Goal: Feedback & Contribution: Contribute content

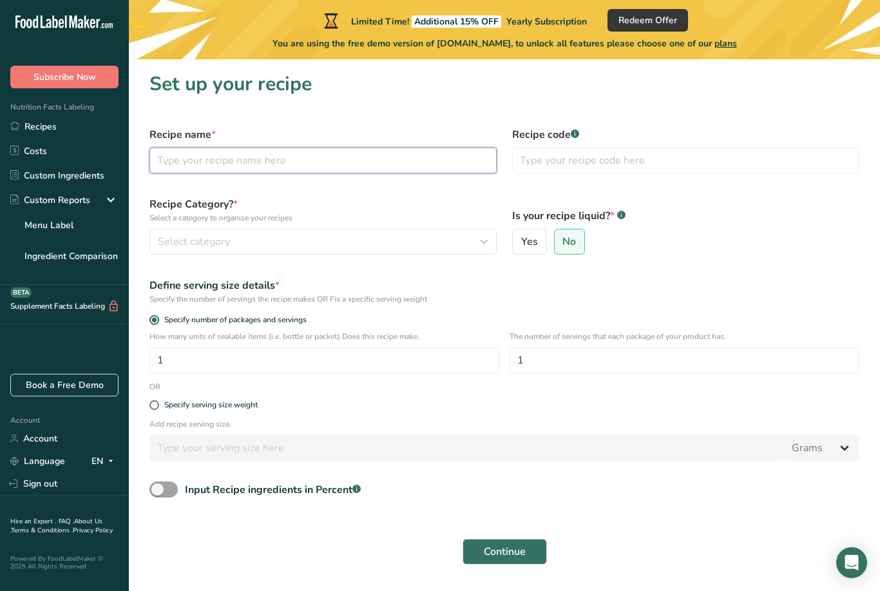
click at [220, 172] on input "text" at bounding box center [323, 161] width 347 height 26
type input "Empanadas de Frutas"
click at [179, 248] on span "Select category" at bounding box center [194, 241] width 72 height 15
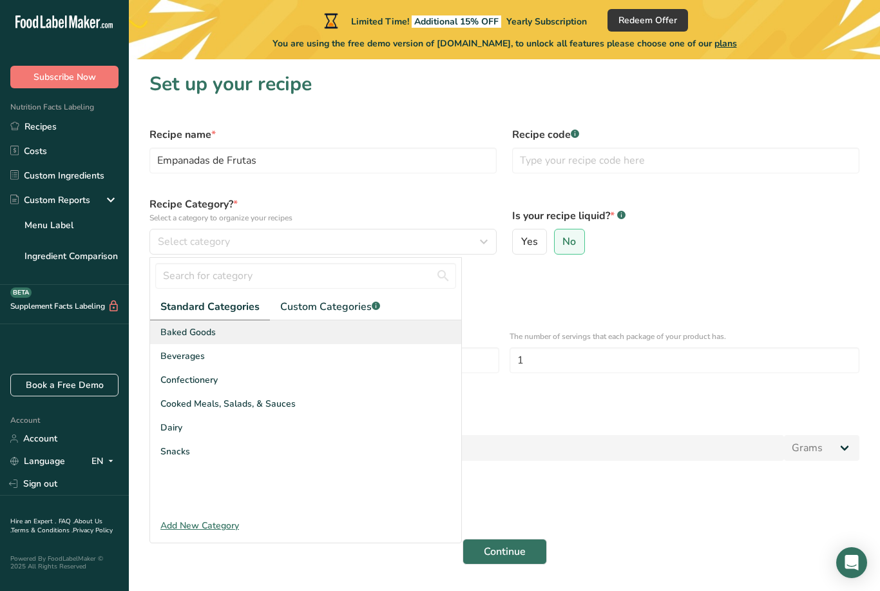
click at [178, 324] on div "Baked Goods" at bounding box center [305, 332] width 311 height 24
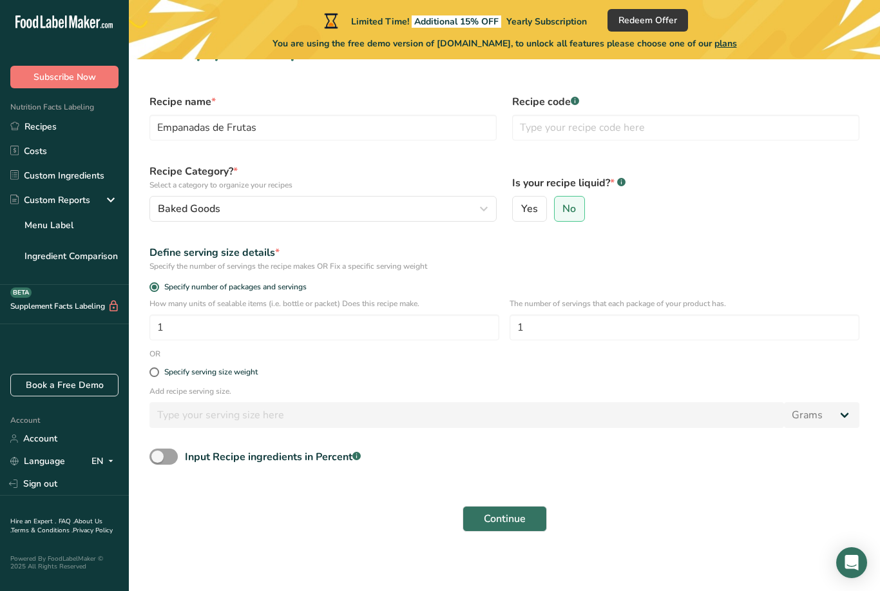
scroll to position [41, 0]
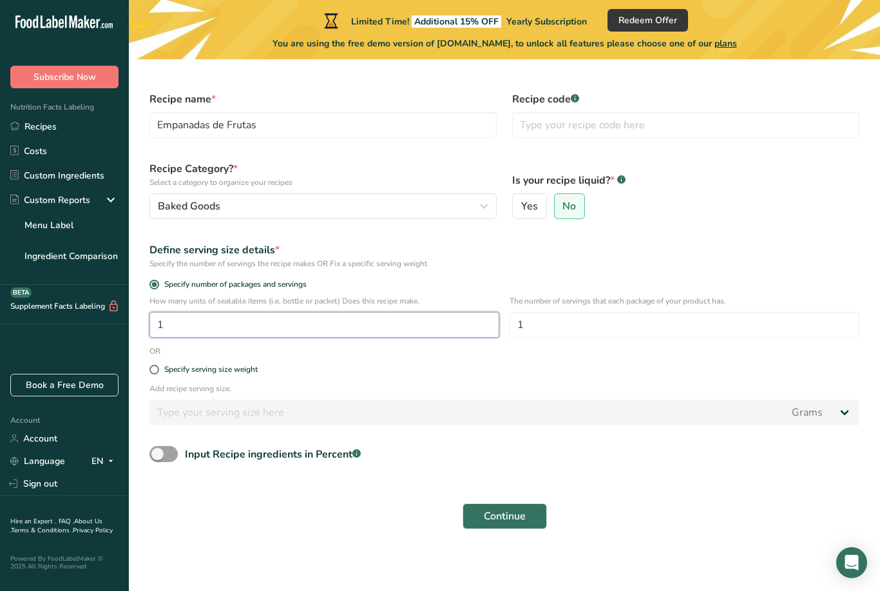
click at [188, 322] on input "1" at bounding box center [325, 325] width 350 height 26
type input "4"
click at [539, 126] on input "text" at bounding box center [685, 125] width 347 height 26
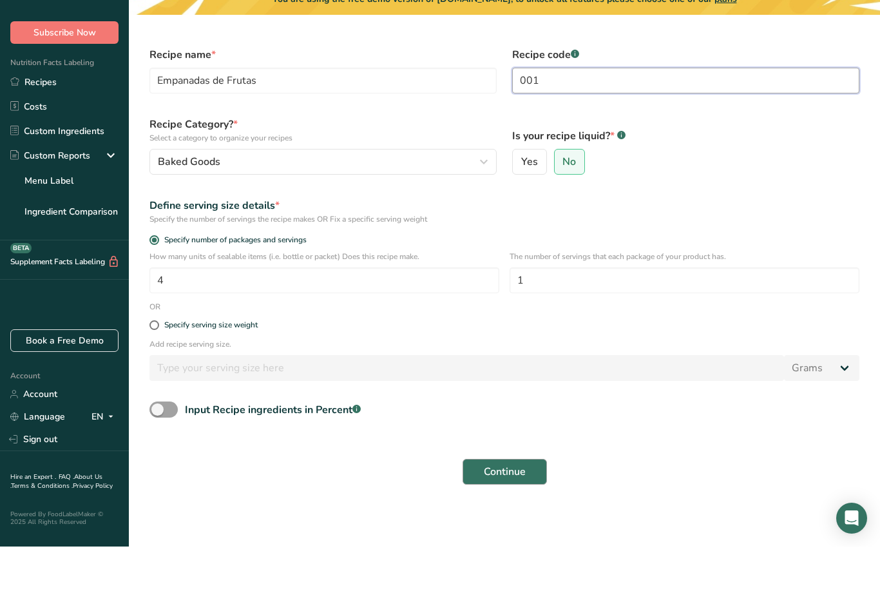
type input "001"
click at [488, 508] on span "Continue" at bounding box center [505, 515] width 42 height 15
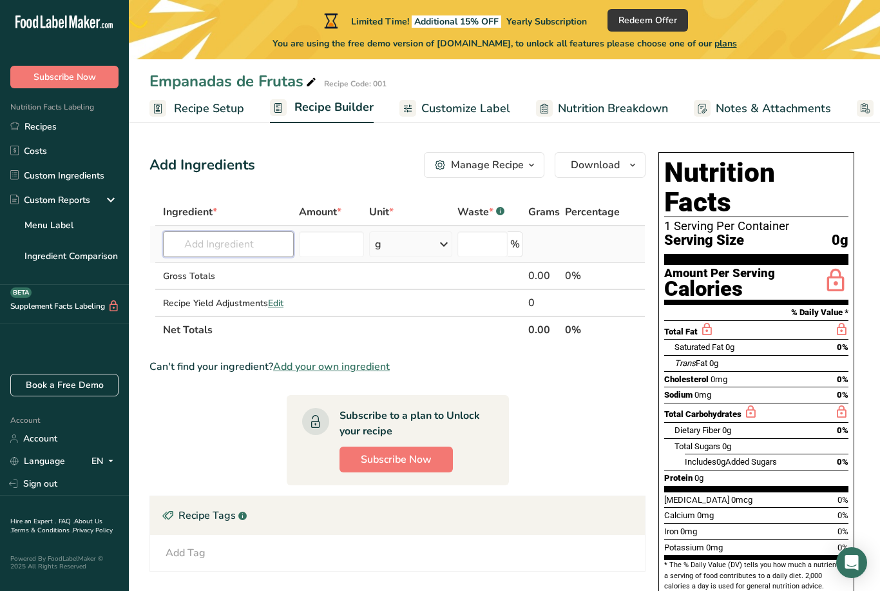
click at [205, 244] on input "text" at bounding box center [228, 244] width 131 height 26
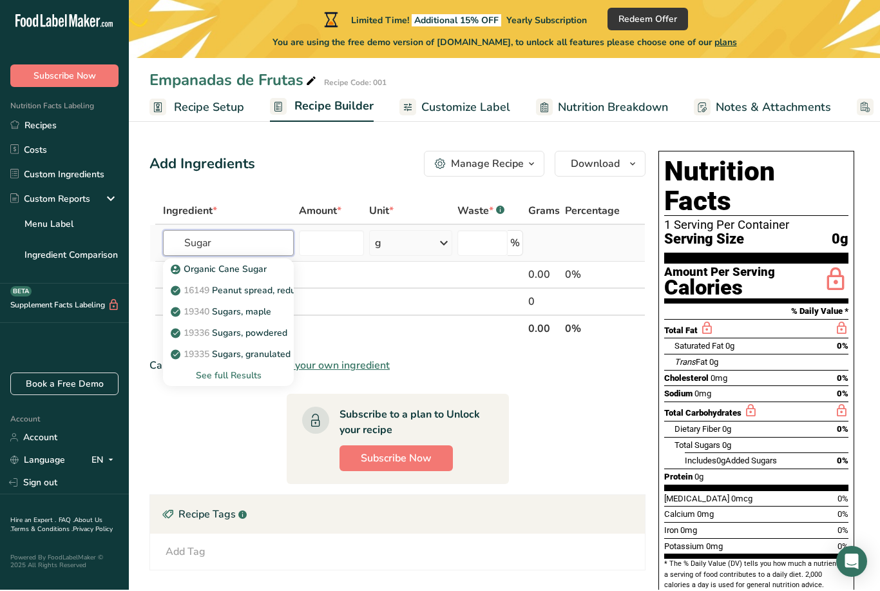
type input "Sugar"
click at [213, 375] on div "See full Results" at bounding box center [228, 377] width 110 height 14
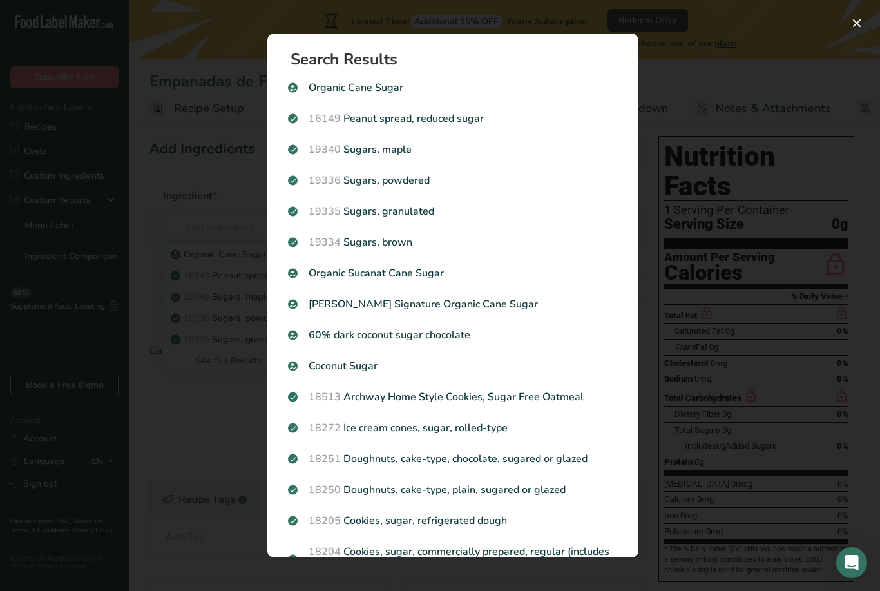
scroll to position [17, 0]
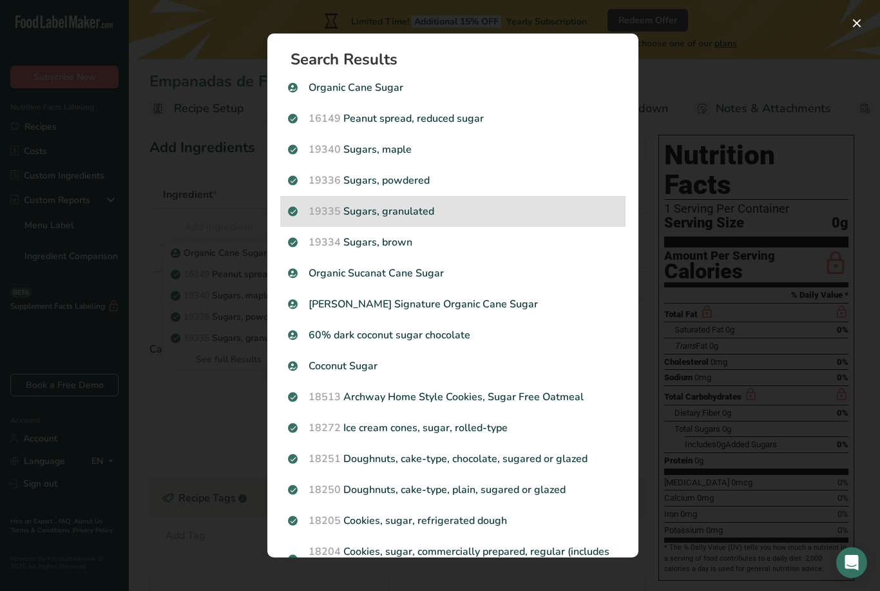
click at [472, 199] on div "19335 Sugars, granulated" at bounding box center [452, 211] width 345 height 31
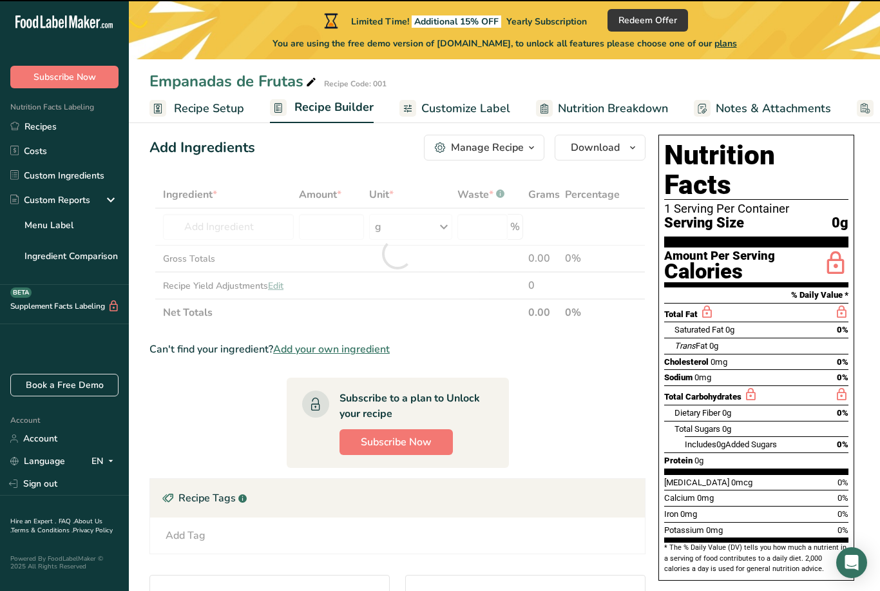
type input "0"
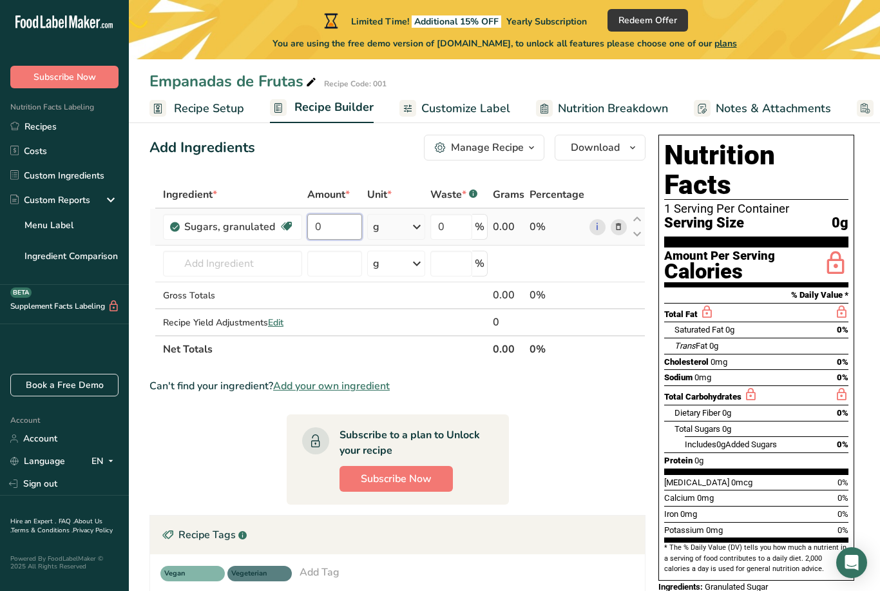
click at [346, 226] on input "0" at bounding box center [334, 227] width 55 height 26
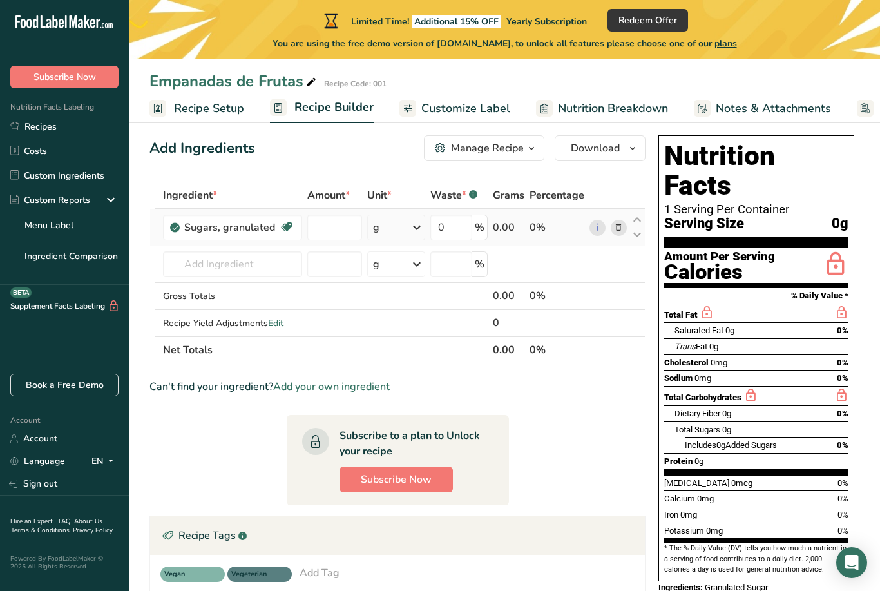
click at [416, 229] on div "Ingredient * Amount * Unit * Waste * .a-a{fill:#347362;}.b-a{fill:#fff;} Grams …" at bounding box center [398, 273] width 496 height 182
type input "0"
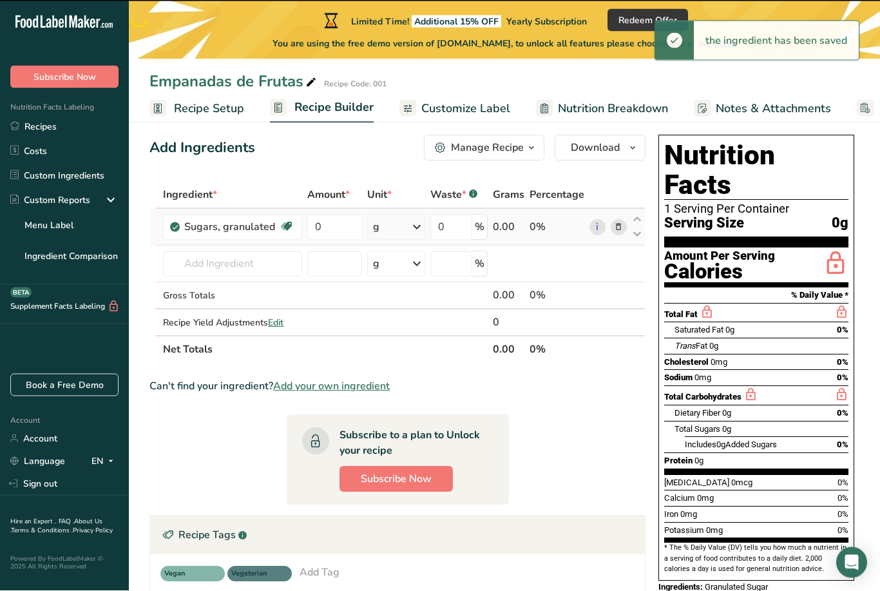
scroll to position [17, 0]
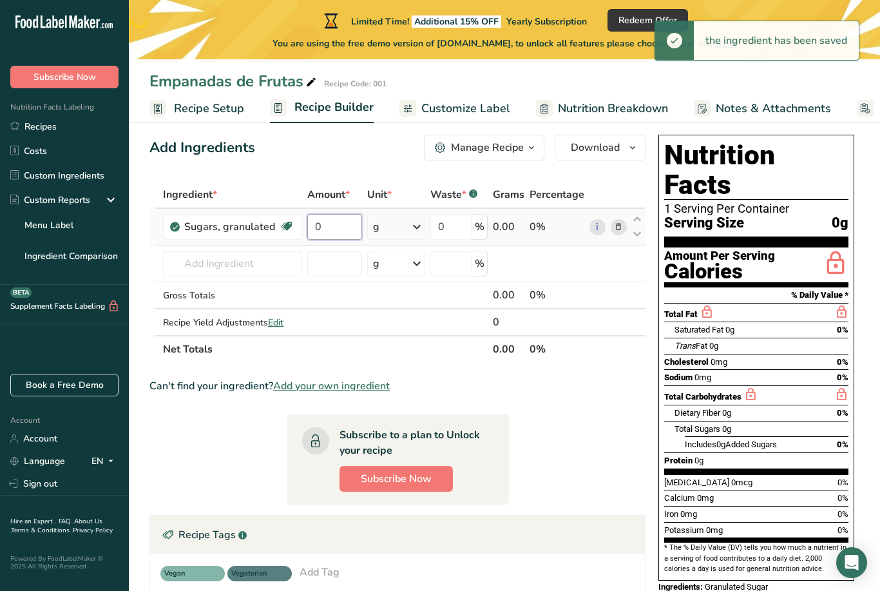
click at [347, 227] on input "0" at bounding box center [334, 227] width 55 height 26
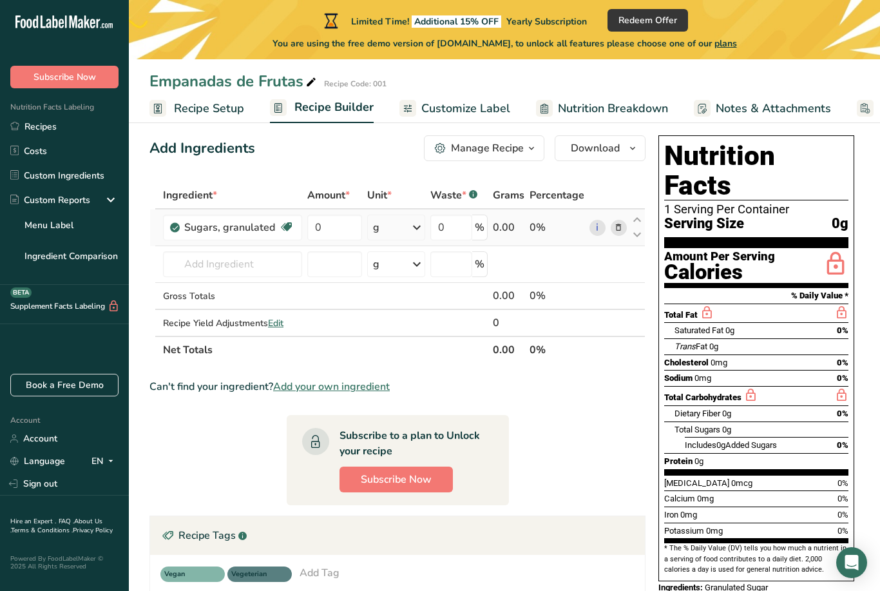
click at [405, 226] on div "Ingredient * Amount * Unit * Waste * .a-a{fill:#347362;}.b-a{fill:#fff;} Grams …" at bounding box center [398, 273] width 496 height 182
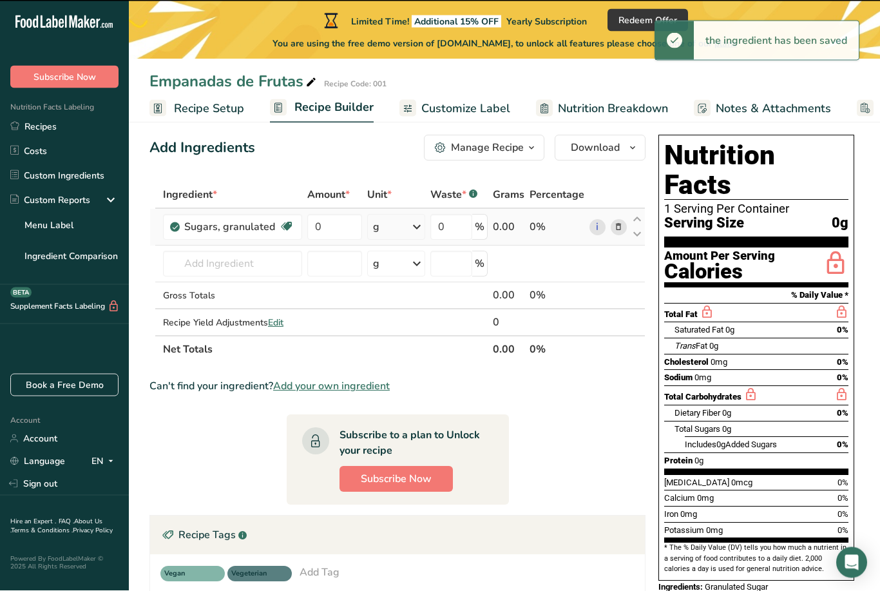
scroll to position [17, 0]
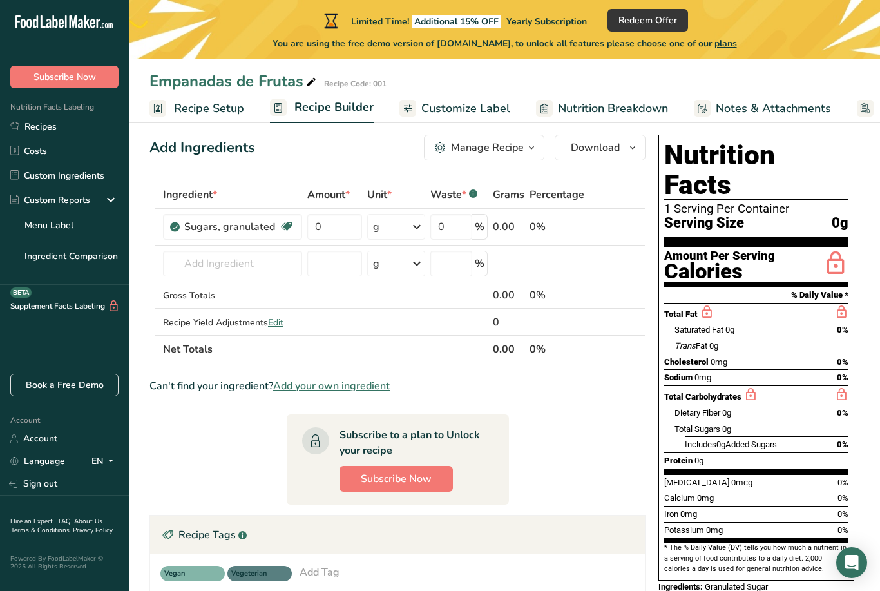
click at [470, 196] on icon ".a-a{fill:#347362;}.b-a{fill:#fff;}" at bounding box center [473, 193] width 8 height 8
click at [474, 189] on icon ".a-a{fill:#347362;}.b-a{fill:#fff;}" at bounding box center [473, 193] width 8 height 8
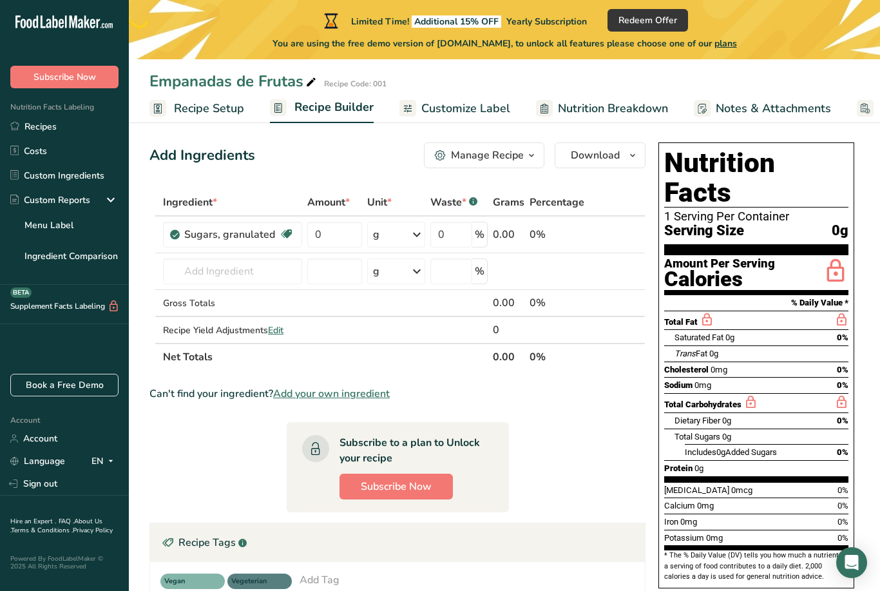
scroll to position [0, 0]
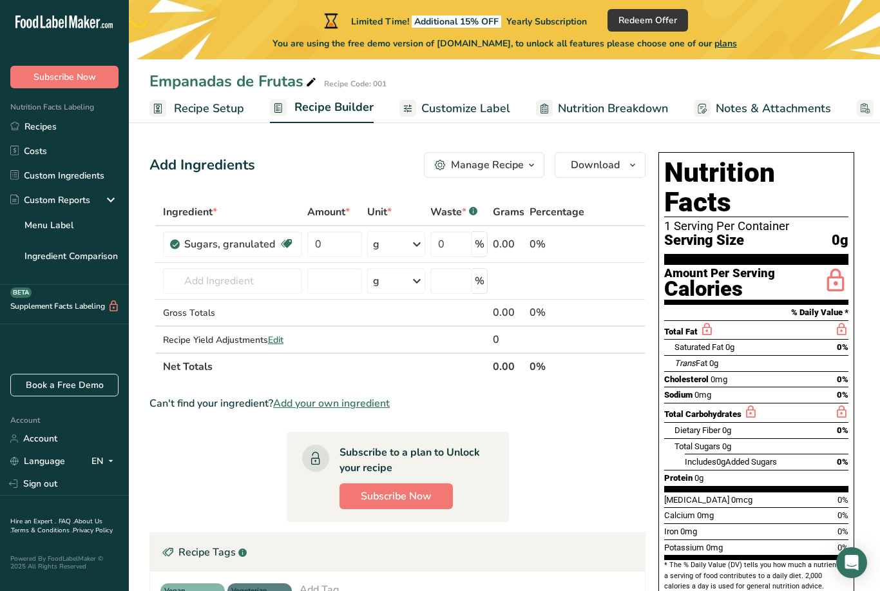
click at [499, 161] on div "Manage Recipe" at bounding box center [487, 164] width 73 height 15
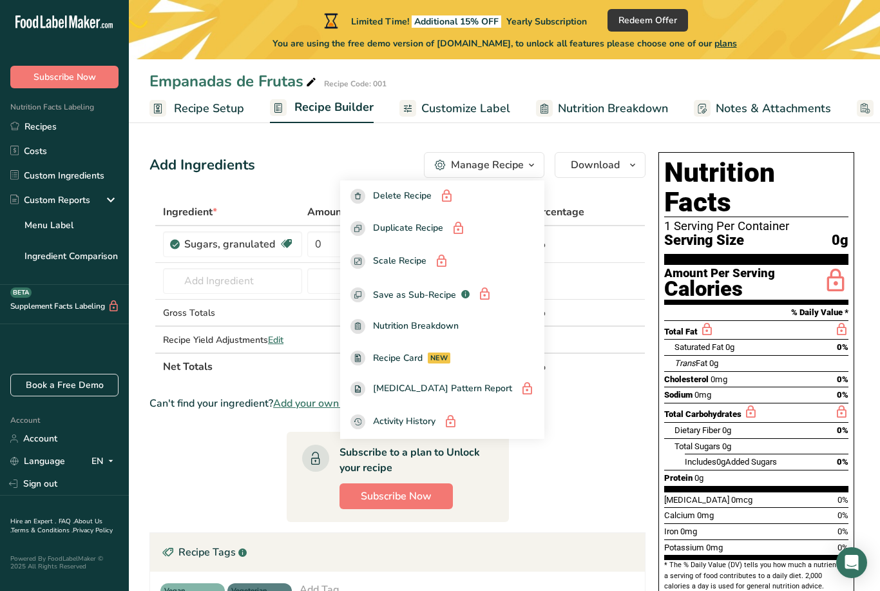
click at [204, 454] on section "Ingredient * Amount * Unit * Waste * .a-a{fill:#347362;}.b-a{fill:#fff;} Grams …" at bounding box center [398, 515] width 496 height 634
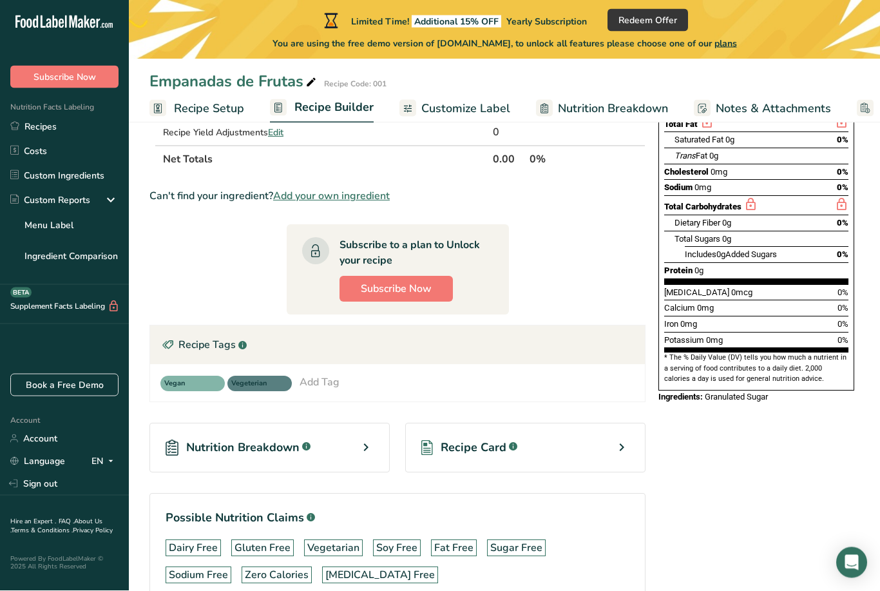
scroll to position [241, 0]
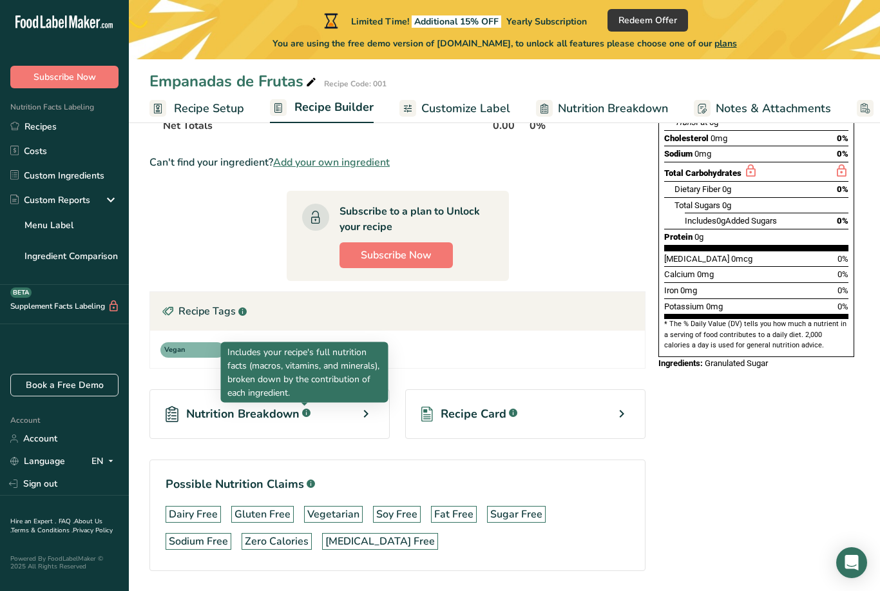
click at [310, 416] on icon ".a-a{fill:#347362;}.b-a{fill:#fff;}" at bounding box center [306, 413] width 8 height 8
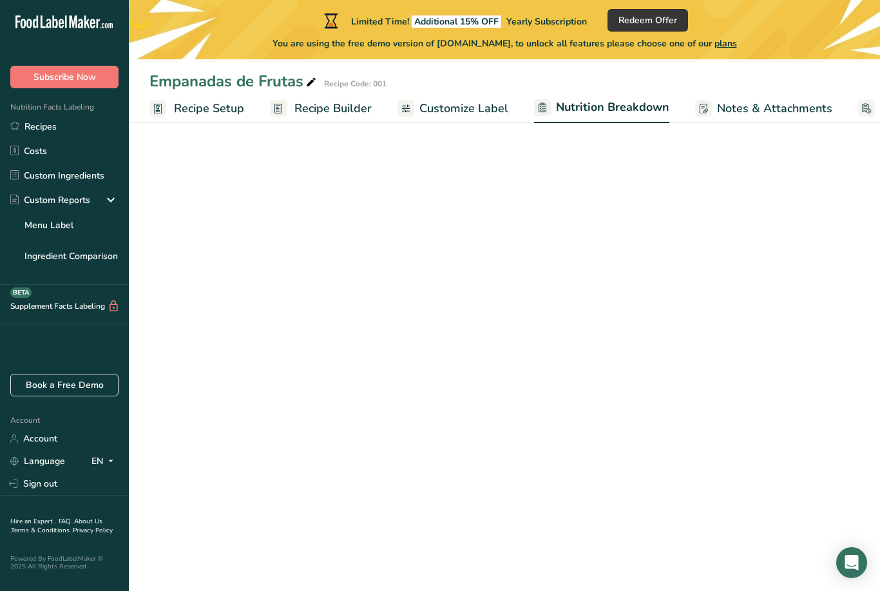
select select "Calories"
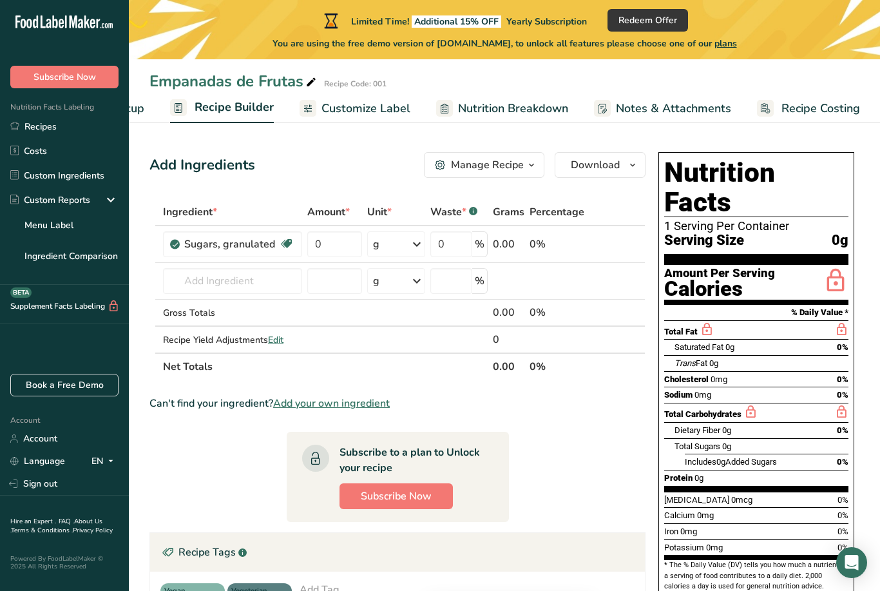
scroll to position [0, 100]
click at [737, 39] on span "plans" at bounding box center [726, 43] width 23 height 12
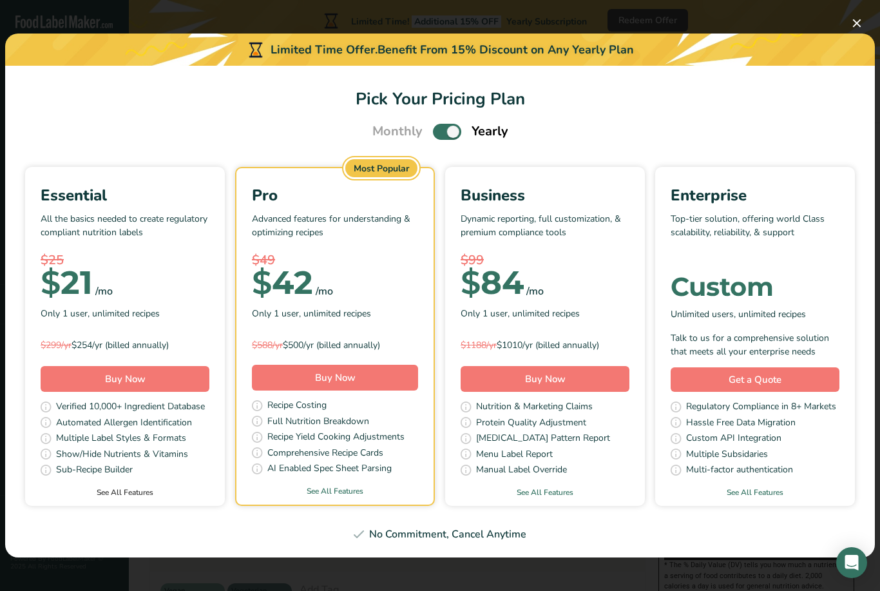
click at [128, 494] on link "See All Features" at bounding box center [125, 493] width 200 height 12
click at [862, 21] on button "Pick Your Pricing Plan Modal" at bounding box center [857, 23] width 21 height 21
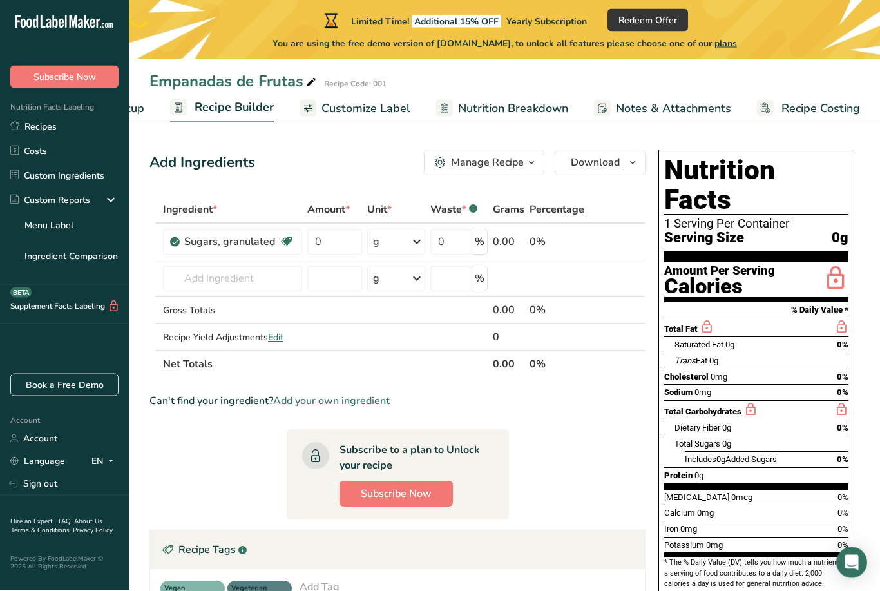
scroll to position [0, 0]
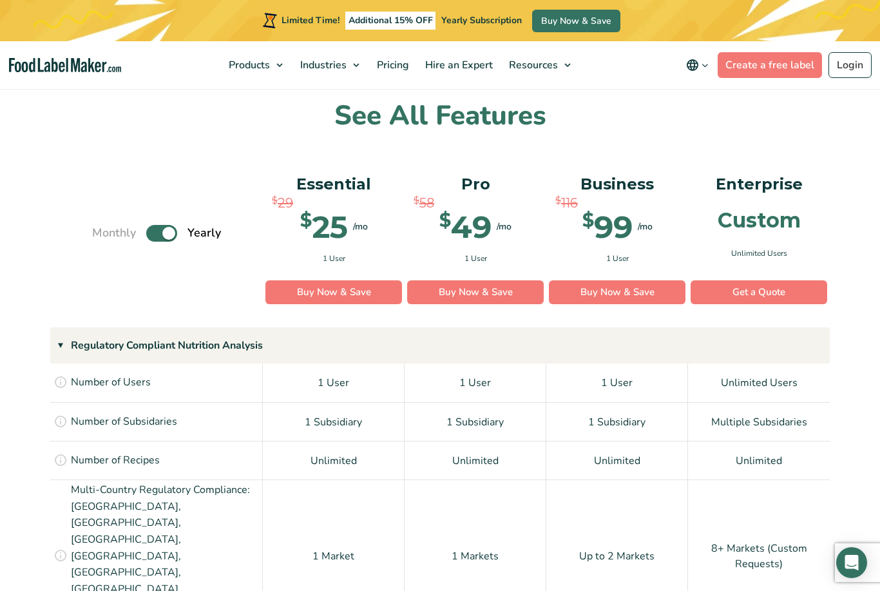
scroll to position [907, 0]
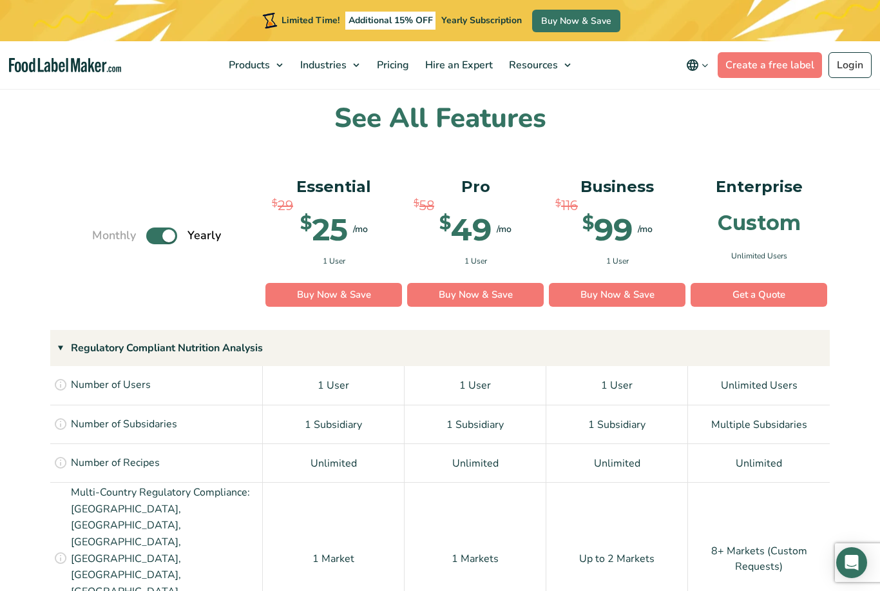
click at [112, 227] on span "Monthly" at bounding box center [114, 235] width 44 height 17
click at [162, 229] on label "Toggle" at bounding box center [161, 235] width 31 height 17
click at [103, 231] on input "Toggle" at bounding box center [99, 235] width 8 height 8
checkbox input "false"
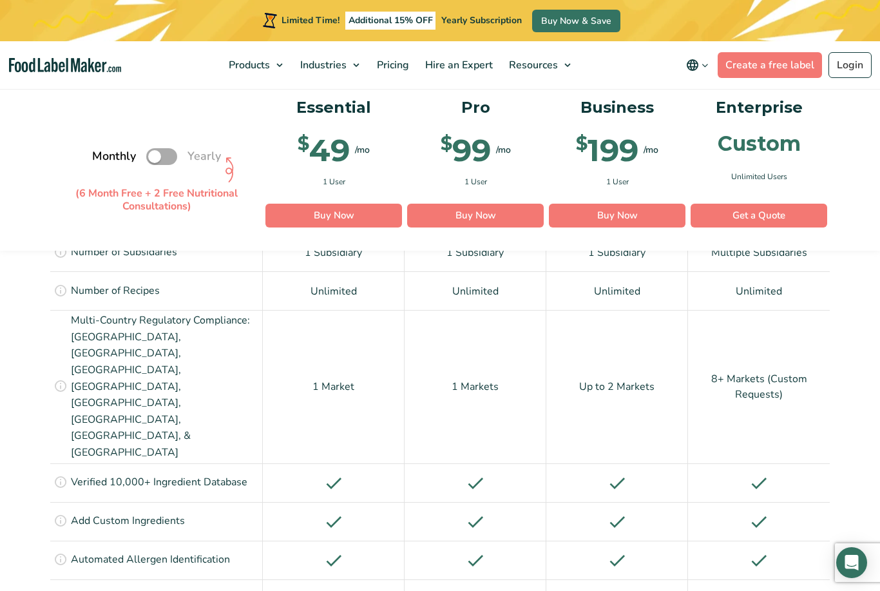
scroll to position [1081, 0]
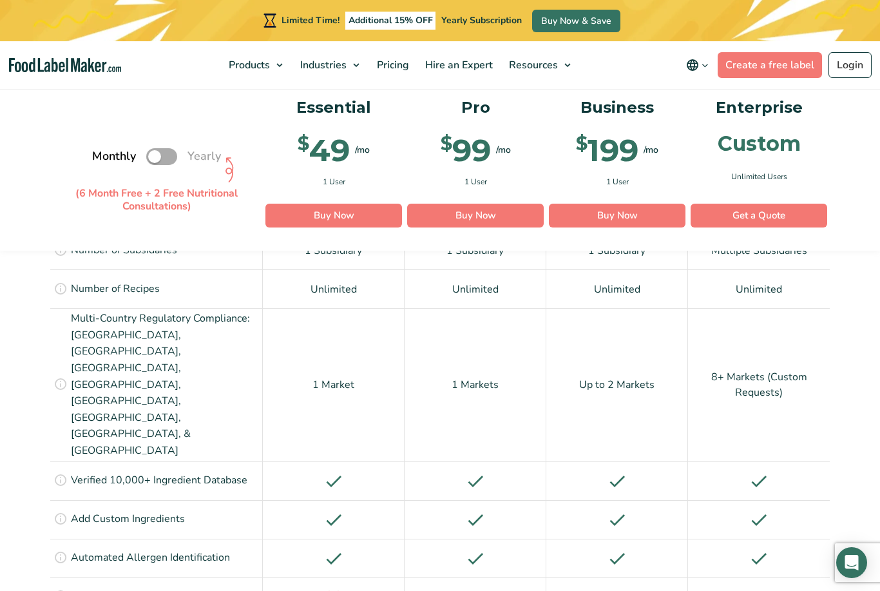
click at [62, 472] on icon at bounding box center [60, 479] width 14 height 14
click at [141, 511] on p "Add Custom Ingredients" at bounding box center [128, 519] width 114 height 17
click at [57, 376] on icon at bounding box center [60, 383] width 14 height 14
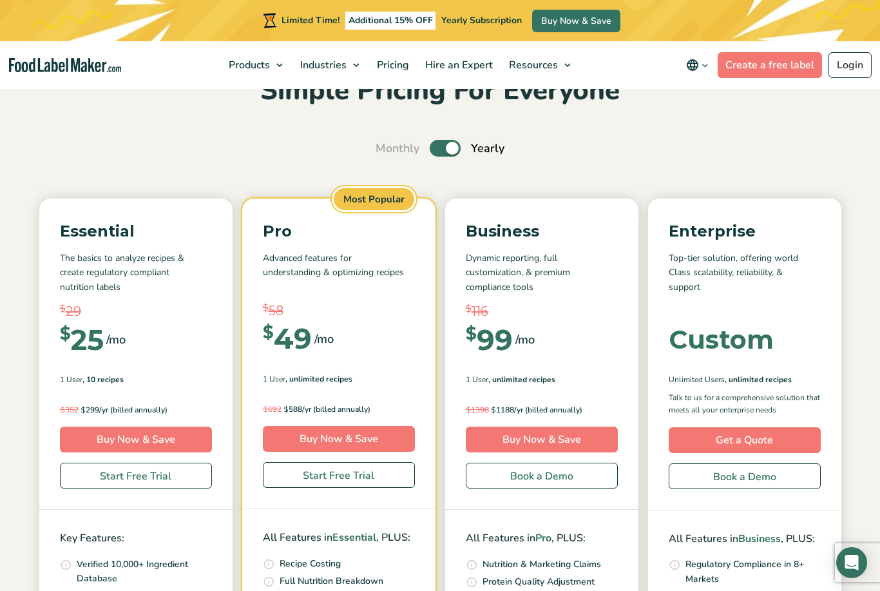
scroll to position [0, 0]
